Goal: Find specific page/section: Find specific page/section

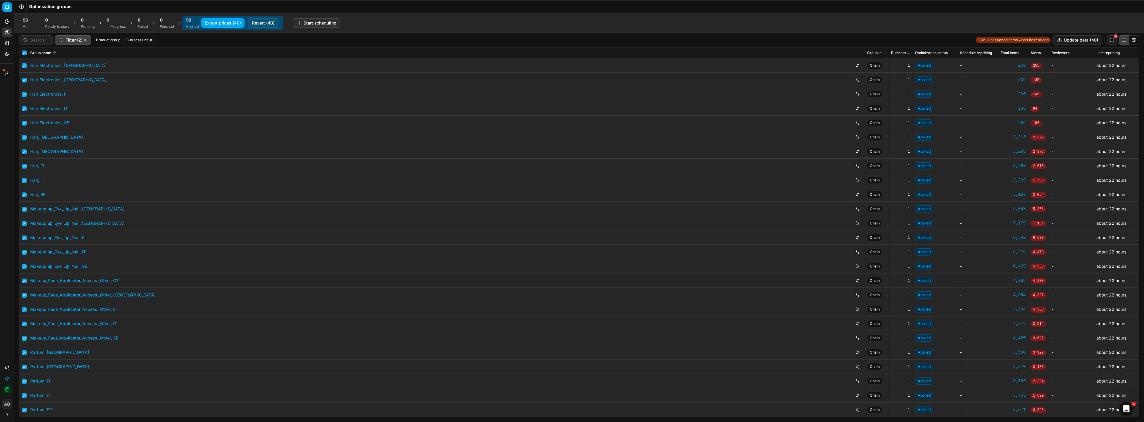
scroll to position [22, 0]
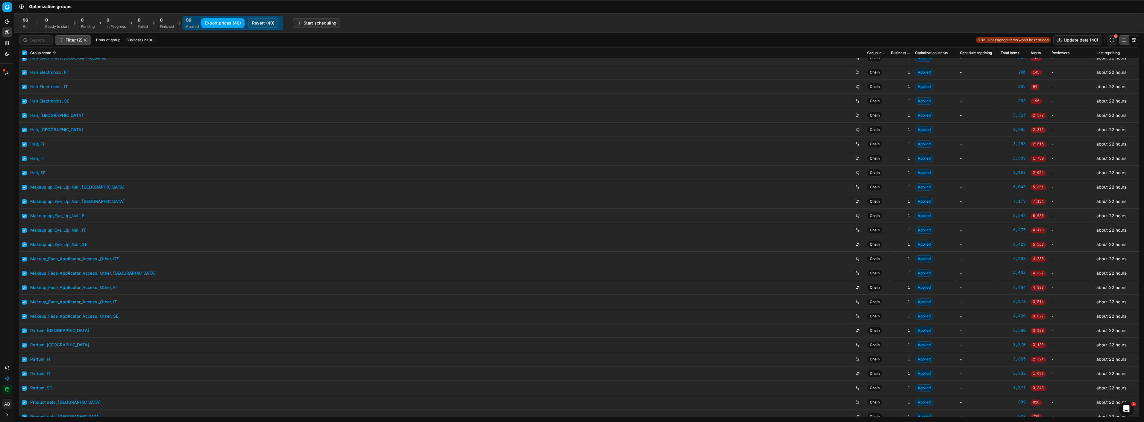
click at [154, 41] on button "Business unit" at bounding box center [140, 40] width 32 height 7
click at [96, 60] on input "at" at bounding box center [96, 60] width 5 height 5
checkbox input "false"
click at [152, 39] on button "button" at bounding box center [150, 40] width 5 height 5
checkbox input "false"
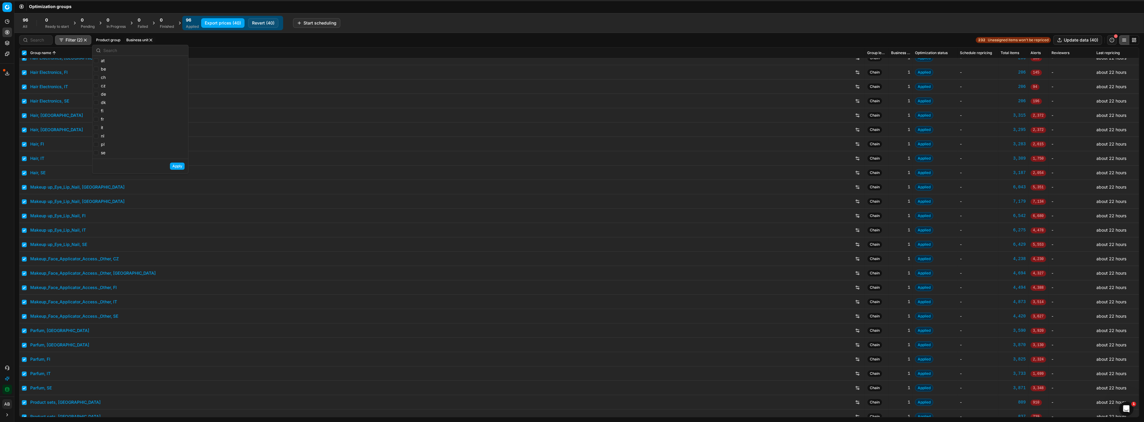
checkbox input "false"
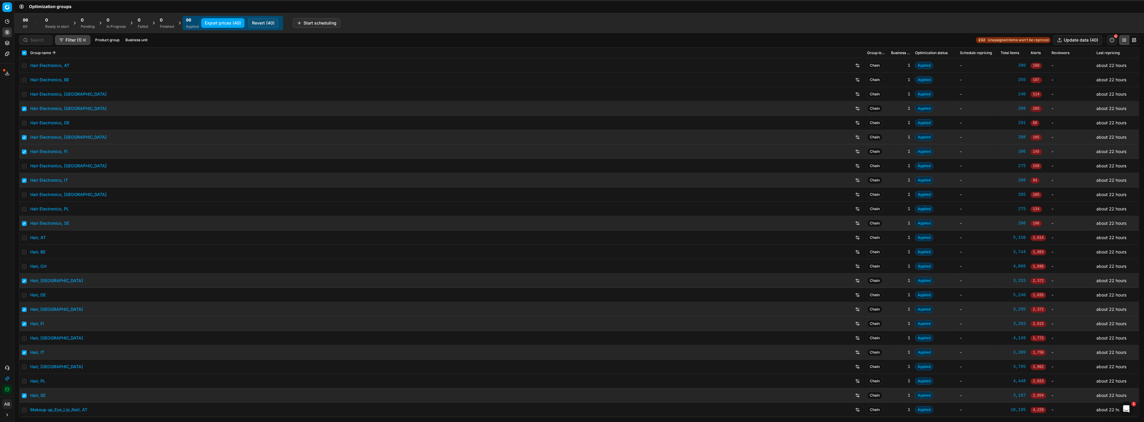
click at [50, 63] on link "Hair Electronics, AT" at bounding box center [49, 66] width 39 height 6
